Goal: Check status: Check status

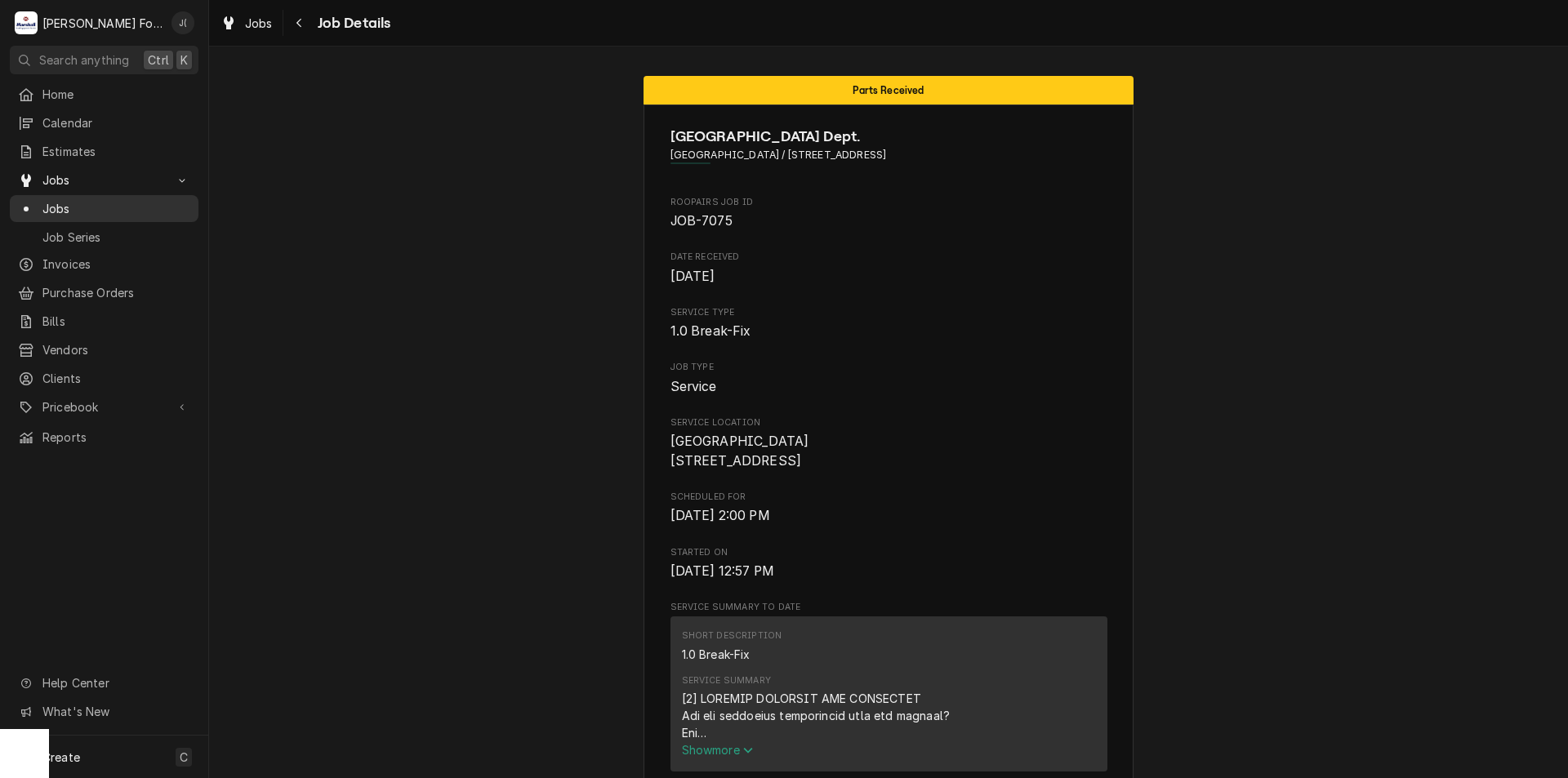
click at [94, 200] on span "Jobs" at bounding box center [116, 208] width 148 height 17
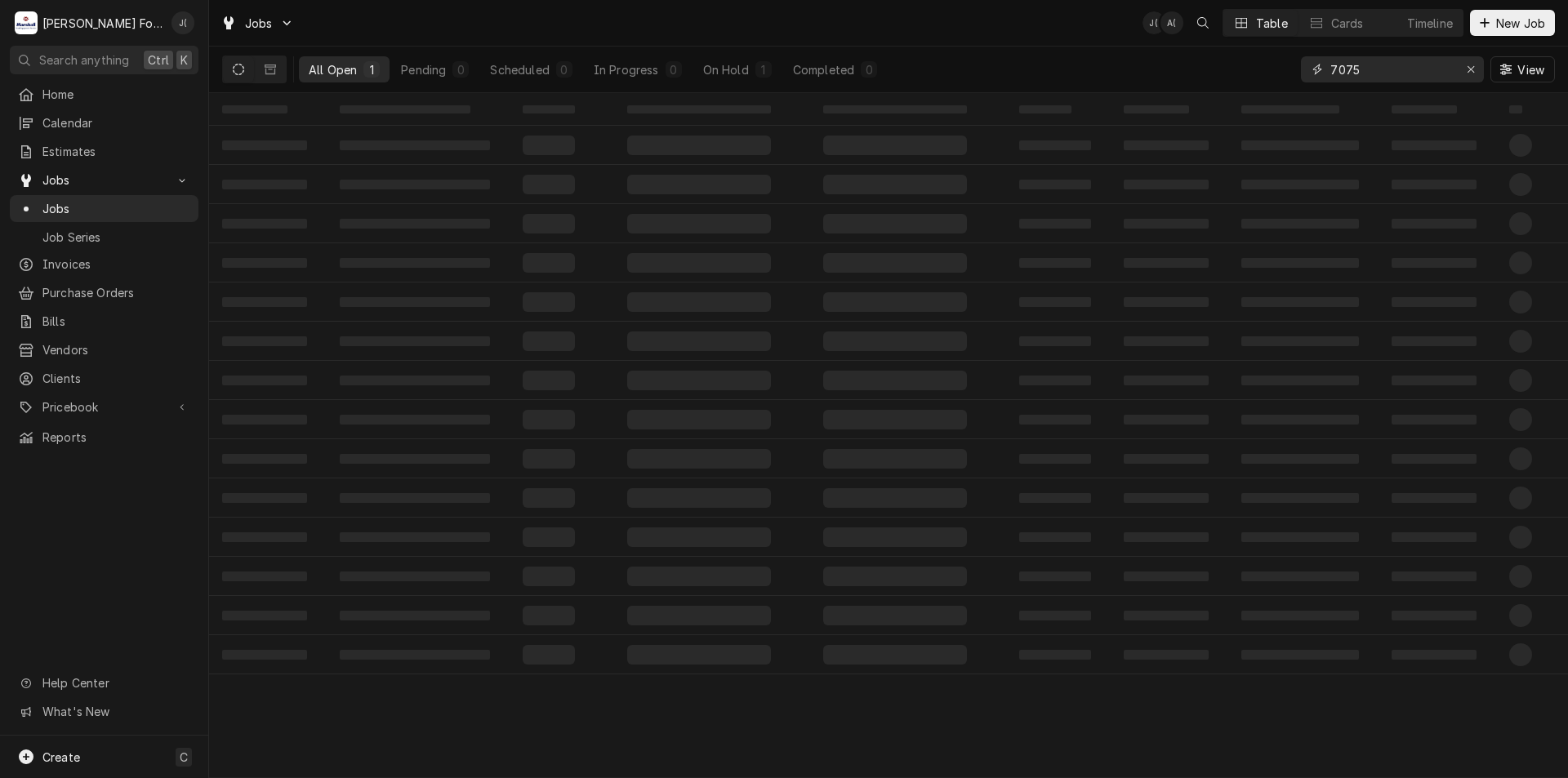
click at [1130, 91] on div "All Open 1 Pending 0 Scheduled 0 In Progress 0 On Hold 1 Completed 0 7075 View" at bounding box center [889, 69] width 1333 height 46
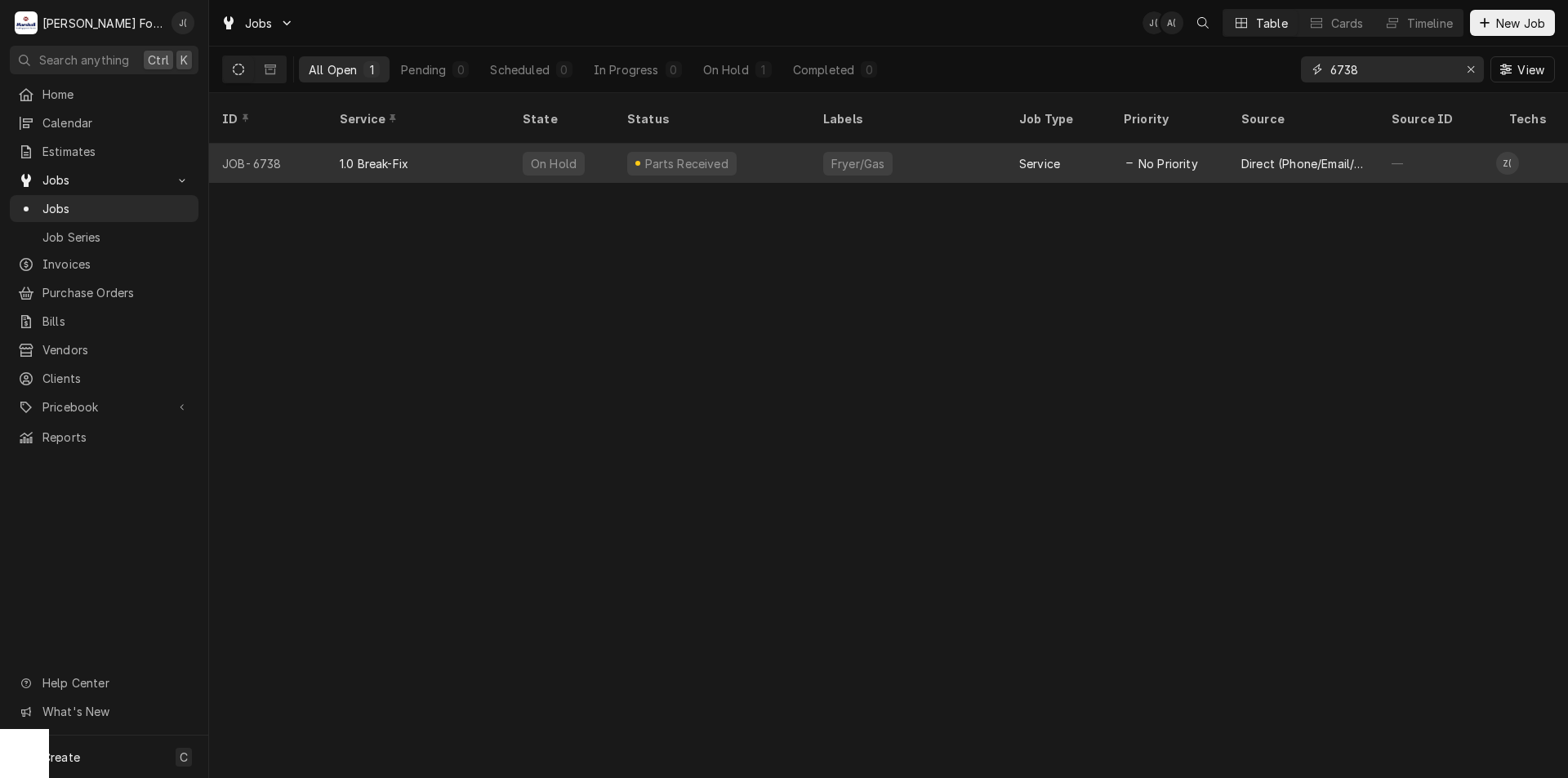
type input "6738"
click at [614, 157] on div "Parts Received" at bounding box center [712, 164] width 196 height 40
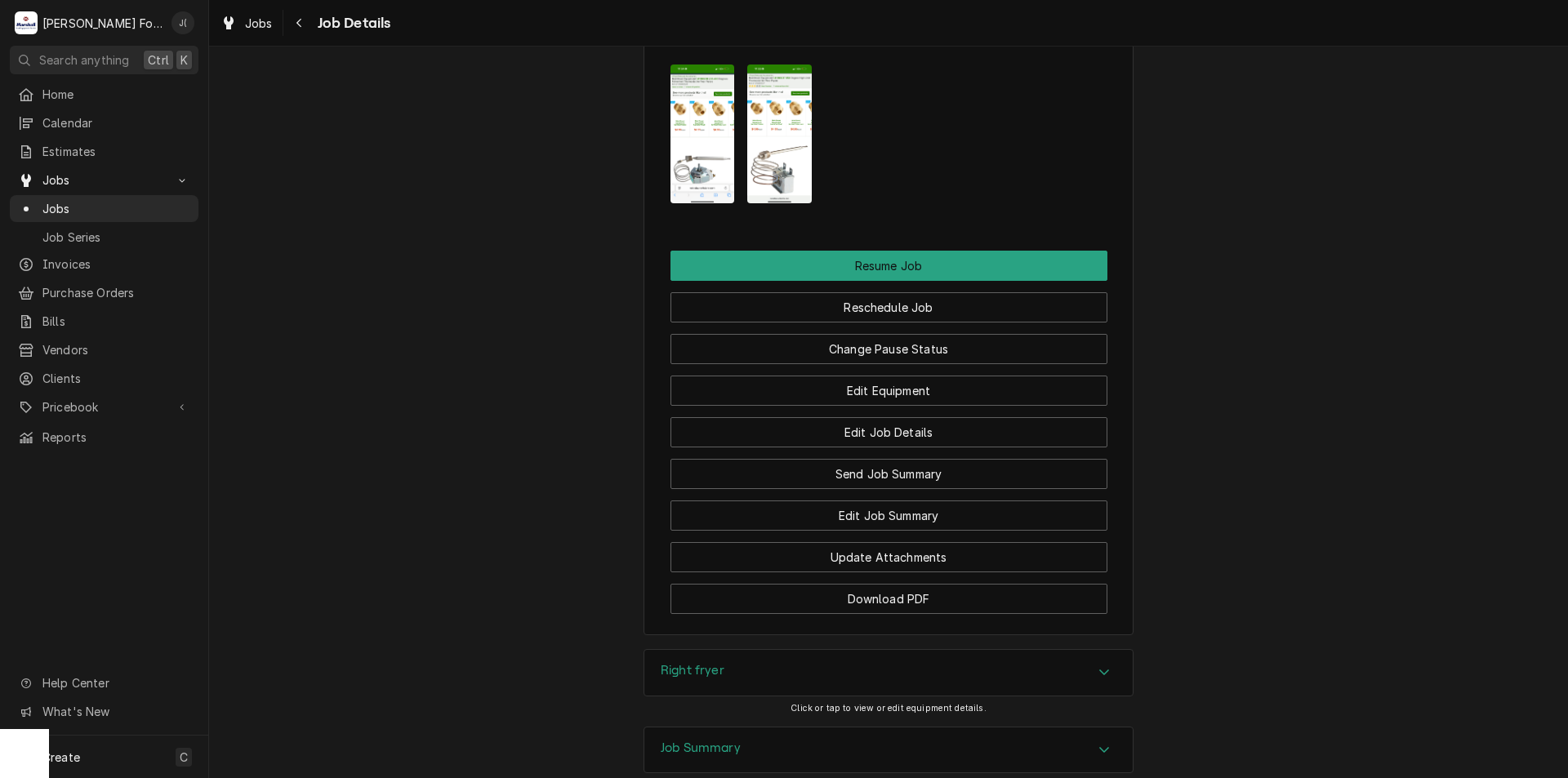
scroll to position [2163, 0]
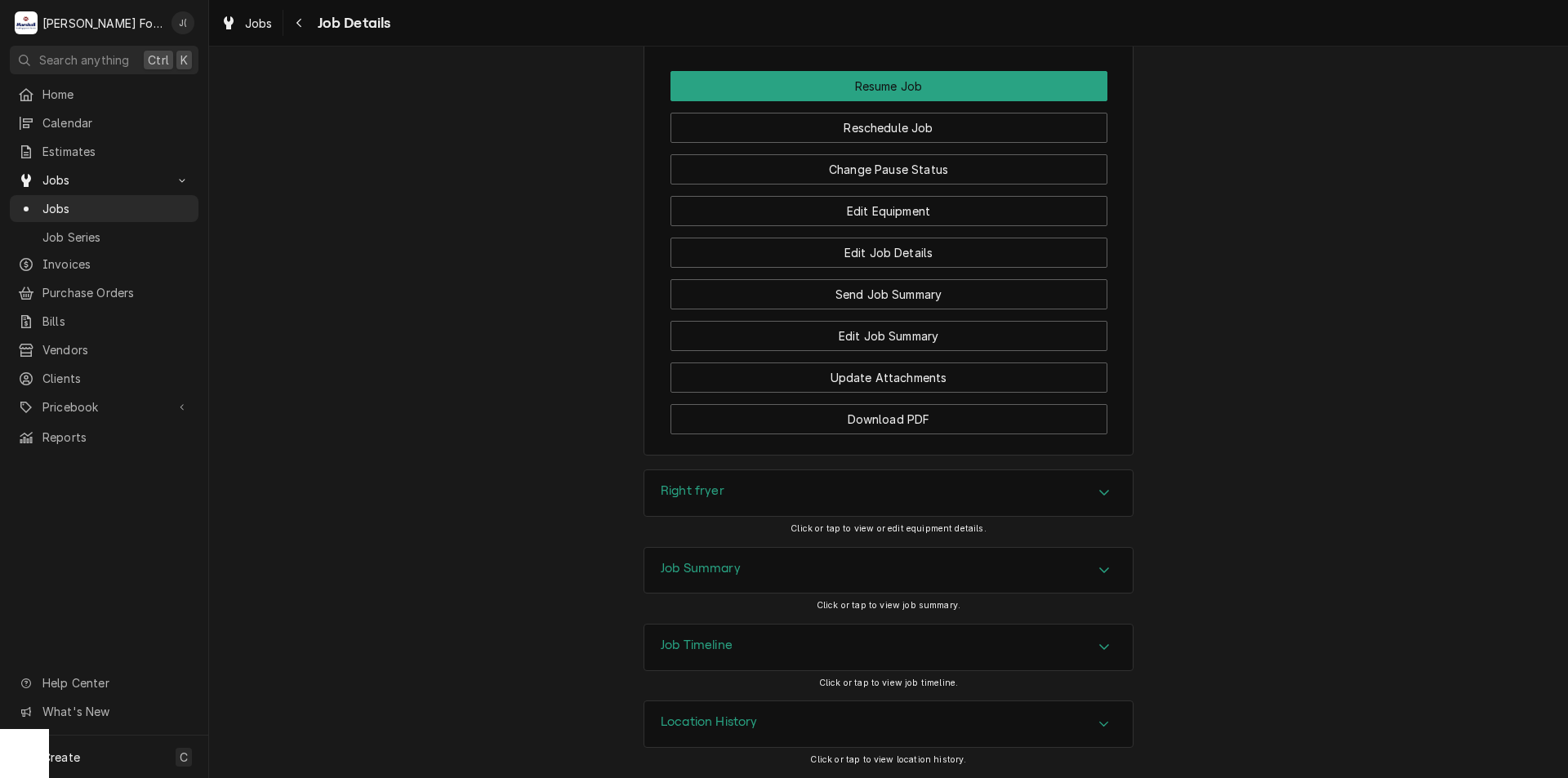
click at [739, 649] on div "Job Timeline" at bounding box center [888, 648] width 488 height 46
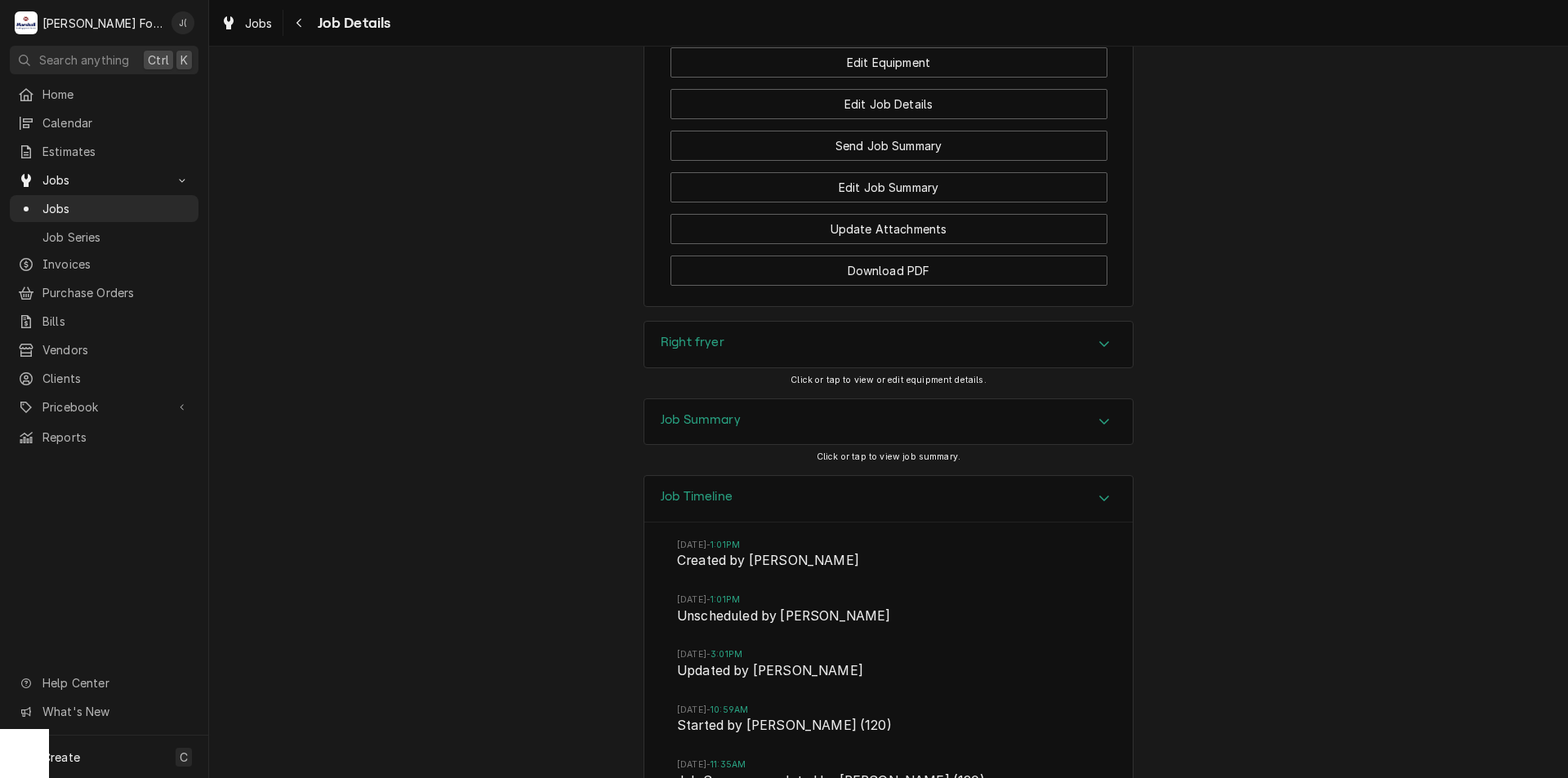
scroll to position [2303, 0]
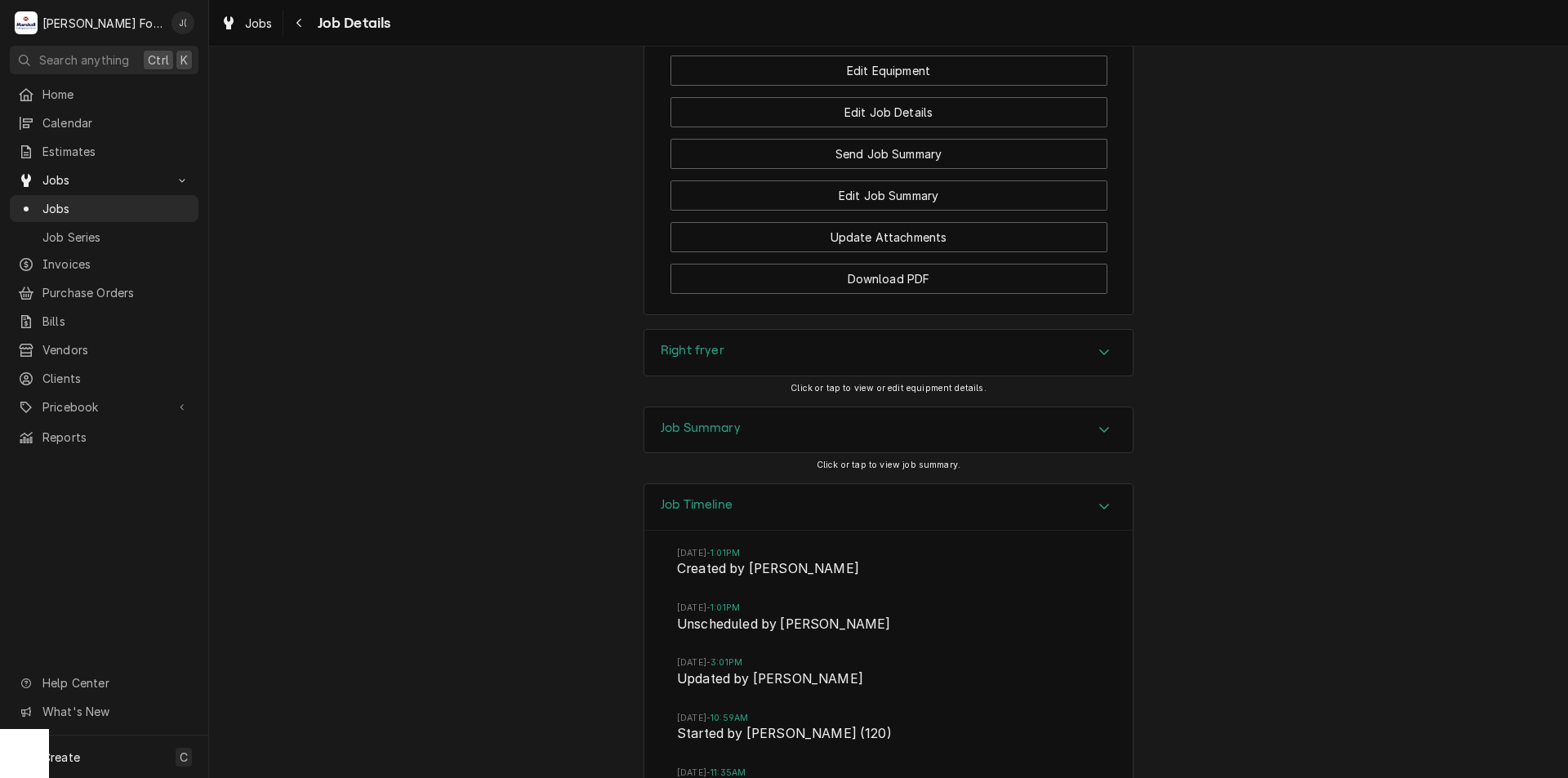
drag, startPoint x: 717, startPoint y: 425, endPoint x: 726, endPoint y: 416, distance: 12.7
click at [721, 421] on h3 "Job Summary" at bounding box center [701, 428] width 80 height 15
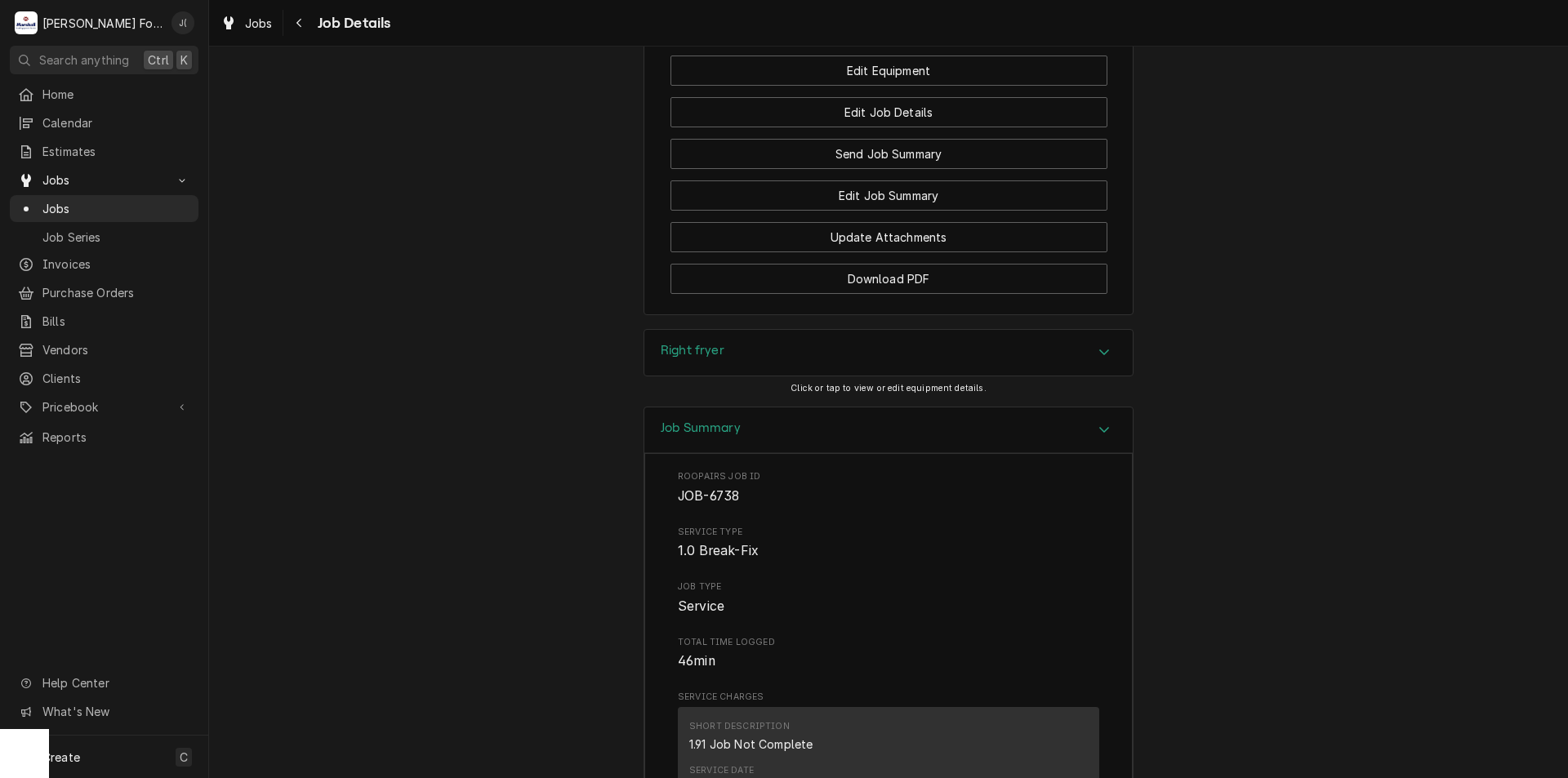
click at [680, 350] on h3 "Right fryer" at bounding box center [693, 350] width 64 height 15
